Goal: Transaction & Acquisition: Obtain resource

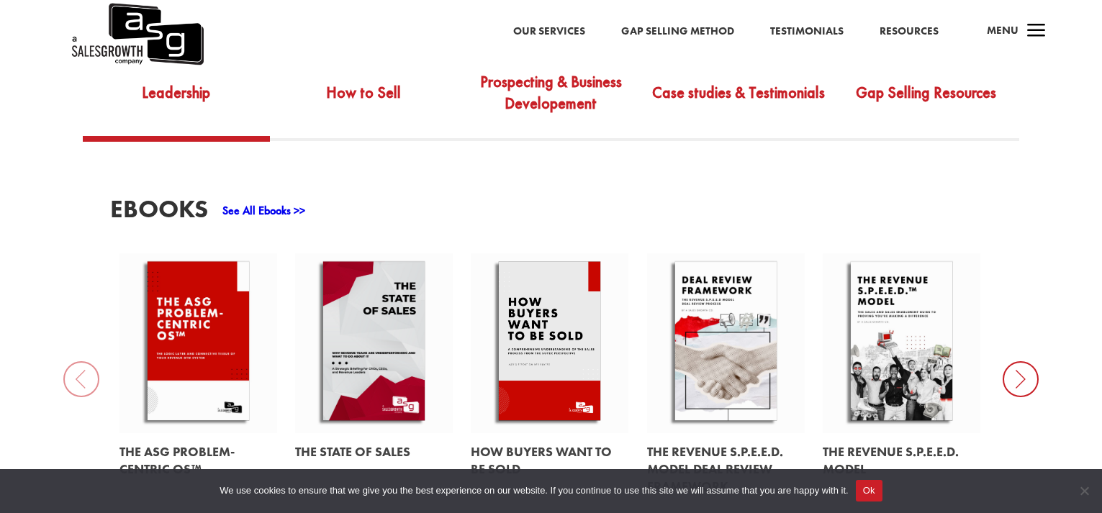
click at [297, 203] on link "See All Ebooks >>" at bounding box center [263, 210] width 83 height 15
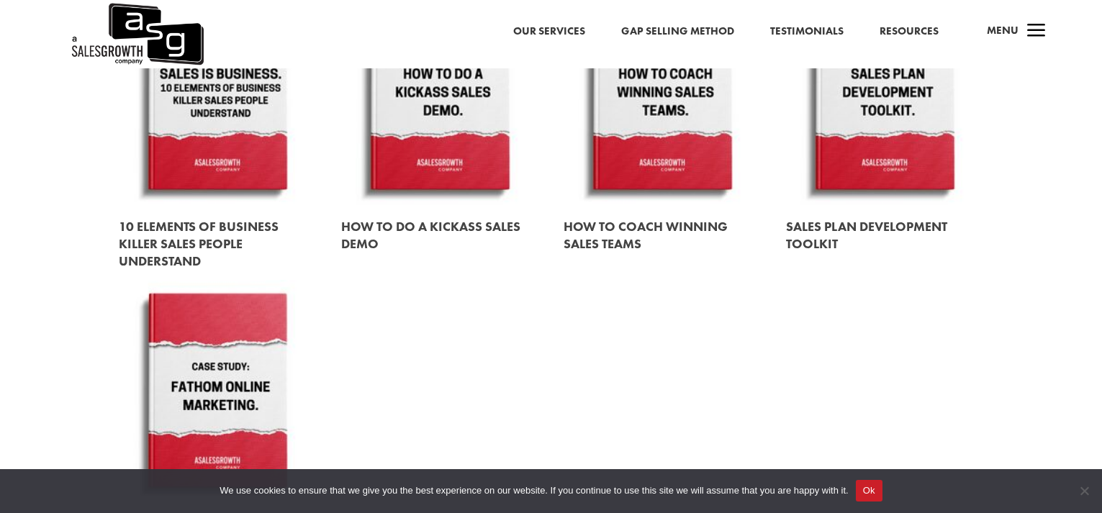
scroll to position [1656, 0]
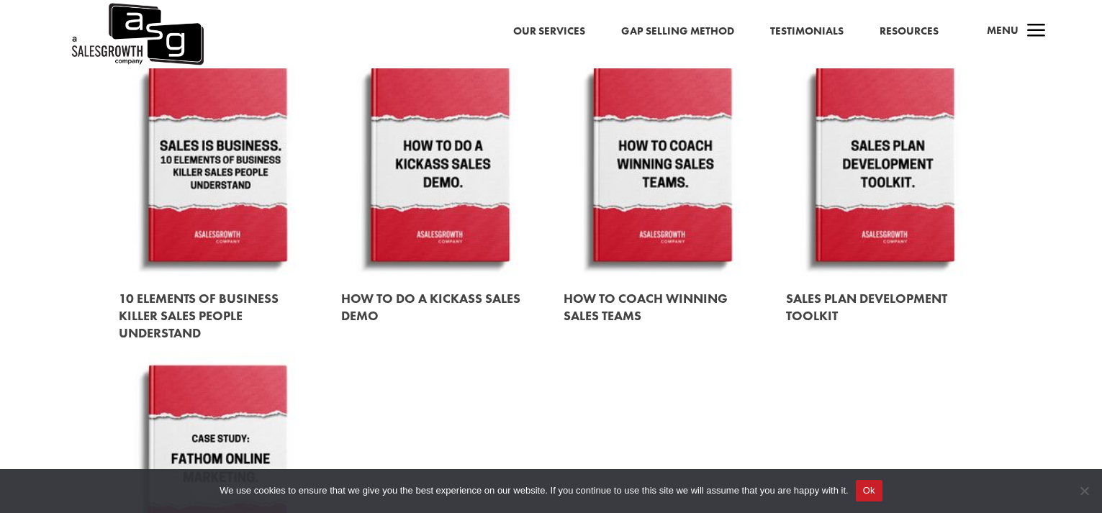
click at [892, 181] on link at bounding box center [884, 166] width 197 height 225
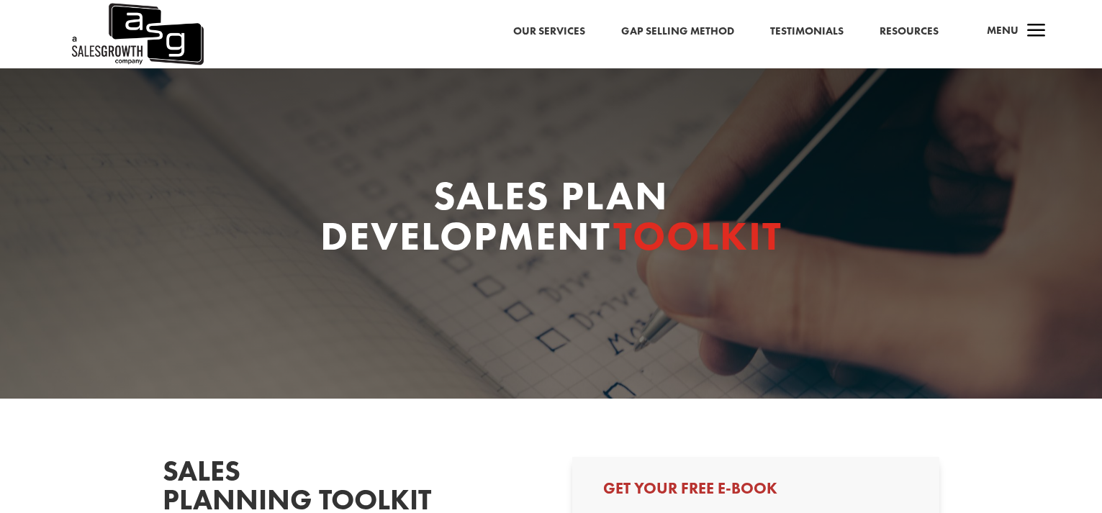
select select "Individual Contributor (AE, SDR, CSM, etc)"
